Goal: Task Accomplishment & Management: Manage account settings

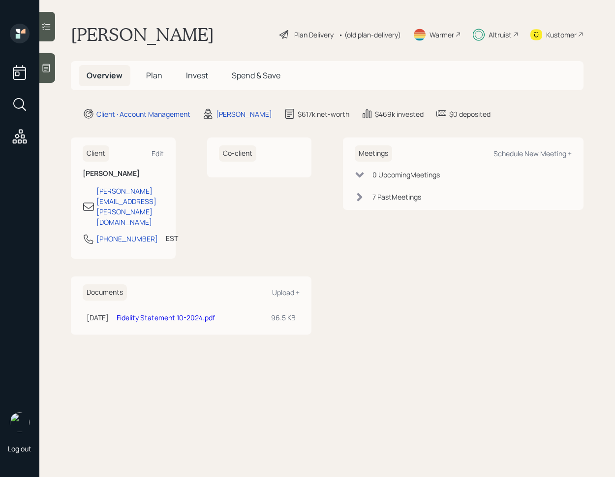
click at [207, 74] on span "Invest" at bounding box center [197, 75] width 22 height 11
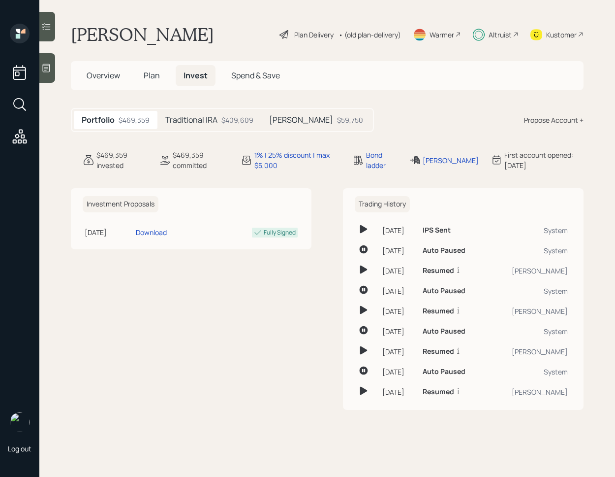
click at [192, 123] on h5 "Traditional IRA" at bounding box center [191, 119] width 52 height 9
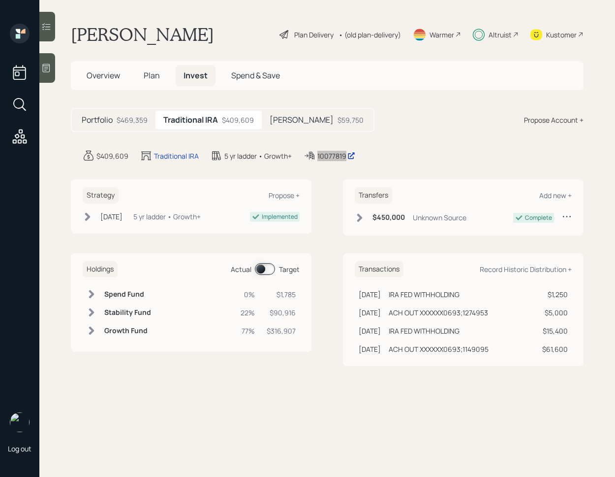
drag, startPoint x: 335, startPoint y: 156, endPoint x: 353, endPoint y: 23, distance: 134.2
click at [0, 0] on div "Log out [PERSON_NAME] Plan Delivery • (old plan-delivery) Warmer Altruist Kusto…" at bounding box center [307, 238] width 615 height 477
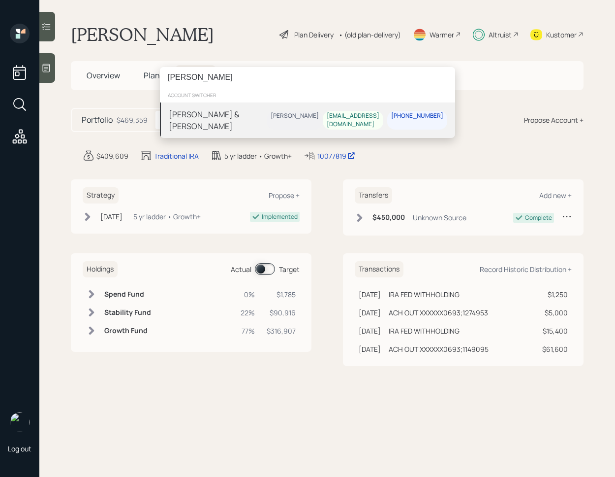
type input "[PERSON_NAME]"
click at [229, 116] on div "[PERSON_NAME] & [PERSON_NAME]" at bounding box center [218, 120] width 98 height 24
